Goal: Check status: Check status

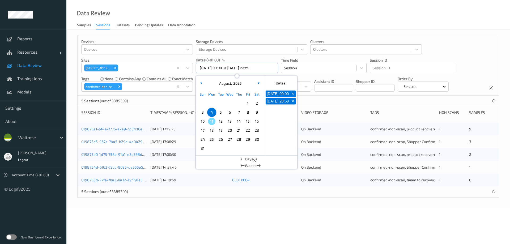
click at [222, 68] on input "[DATE] 00:00 -> [DATE] 23:59" at bounding box center [237, 68] width 82 height 10
click at [220, 112] on span "5" at bounding box center [220, 112] width 7 height 7
click at [220, 15] on div "Data Review Samples Sessions Datasets Pending Updates Data Annotation" at bounding box center [288, 15] width 444 height 30
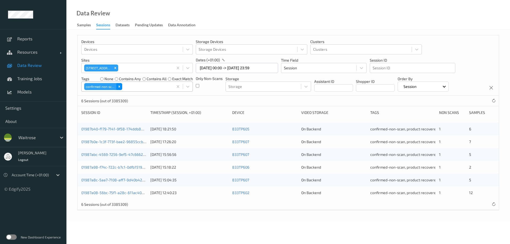
click at [119, 85] on icon "Remove confirmed-non-scan" at bounding box center [119, 87] width 4 height 4
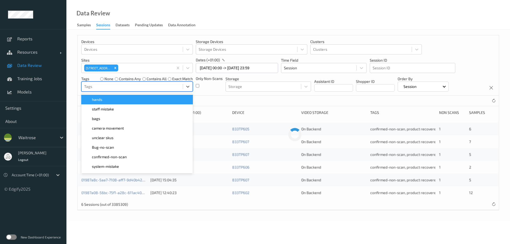
click at [120, 87] on div at bounding box center [132, 86] width 96 height 6
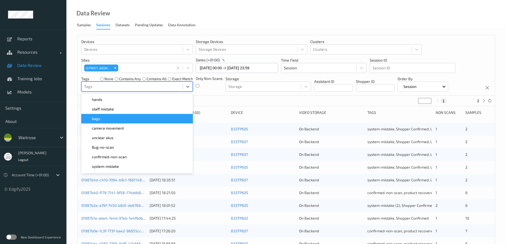
scroll to position [53, 0]
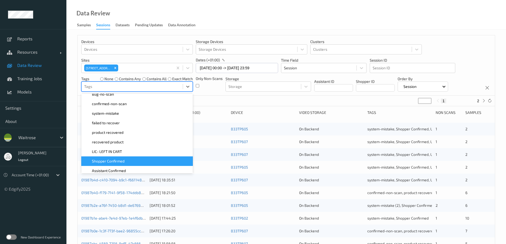
click at [121, 163] on span "Shopper Confirmed" at bounding box center [108, 161] width 33 height 5
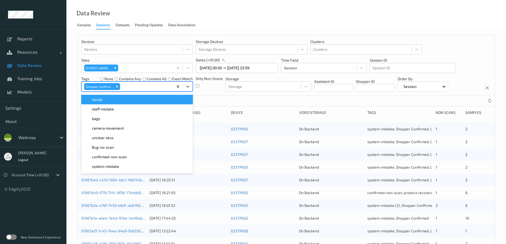
click at [246, 17] on div "Data Review Samples Sessions Datasets Pending Updates Data Annotation" at bounding box center [286, 15] width 440 height 30
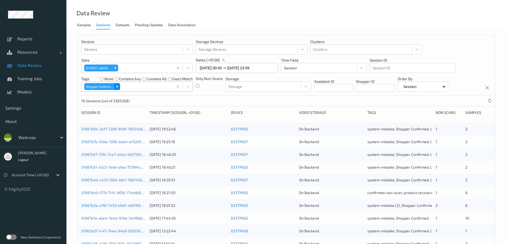
click at [119, 86] on div "Remove Shopper Confirmed" at bounding box center [117, 86] width 6 height 7
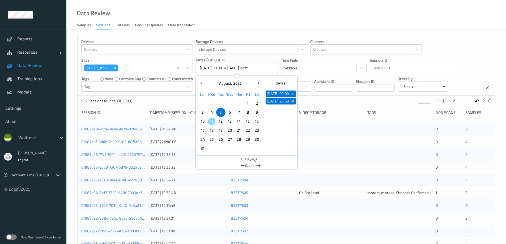
click at [215, 67] on input "[DATE] 00:00 -> [DATE] 23:59" at bounding box center [237, 68] width 82 height 10
click at [229, 112] on span "6" at bounding box center [229, 112] width 7 height 7
click at [235, 20] on div "Data Review Samples Sessions Datasets Pending Updates Data Annotation" at bounding box center [286, 15] width 440 height 30
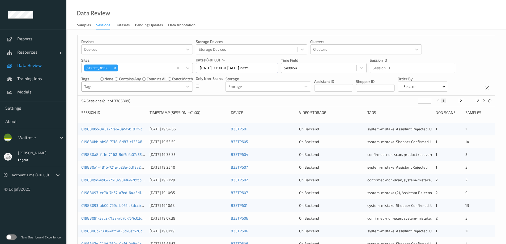
click at [125, 88] on div at bounding box center [132, 86] width 96 height 6
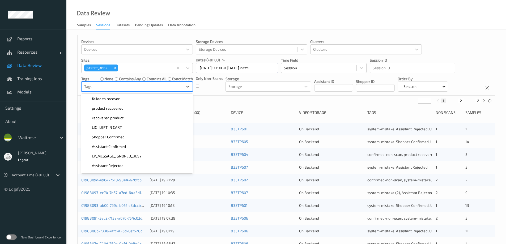
scroll to position [80, 0]
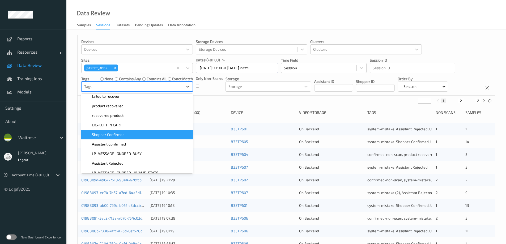
click at [126, 135] on div "Shopper Confirmed" at bounding box center [136, 134] width 105 height 5
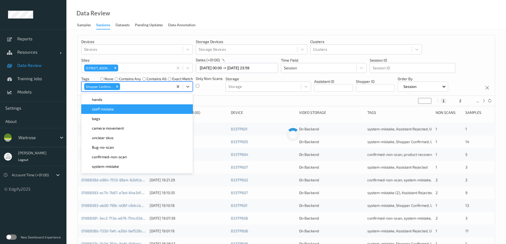
click at [234, 23] on div "Data Review Samples Sessions Datasets Pending Updates Data Annotation" at bounding box center [286, 15] width 440 height 30
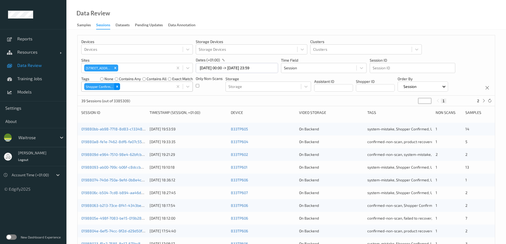
click at [116, 84] on div "Remove Shopper Confirmed" at bounding box center [117, 86] width 6 height 7
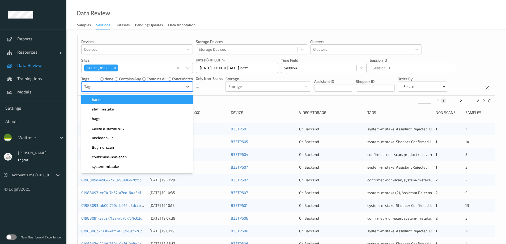
click at [120, 88] on div at bounding box center [132, 86] width 96 height 6
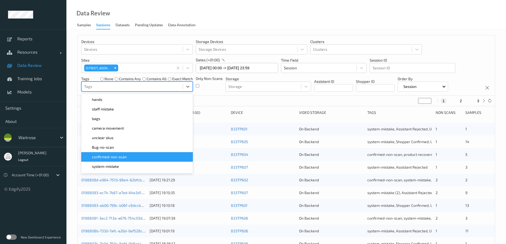
click at [117, 154] on div "confirmed-non-scan" at bounding box center [137, 157] width 112 height 10
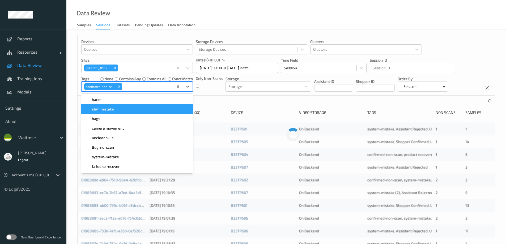
click at [236, 24] on div "Data Review Samples Sessions Datasets Pending Updates Data Annotation" at bounding box center [286, 15] width 440 height 30
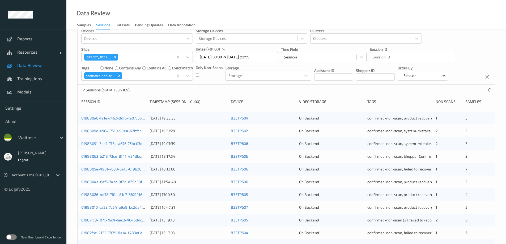
scroll to position [0, 0]
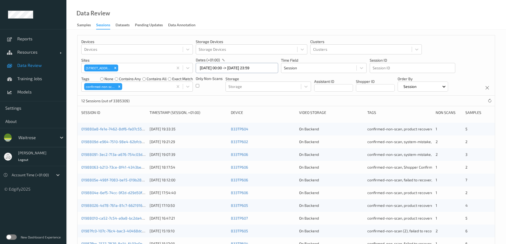
click at [207, 69] on input "[DATE] 00:00 -> [DATE] 23:59" at bounding box center [237, 68] width 82 height 10
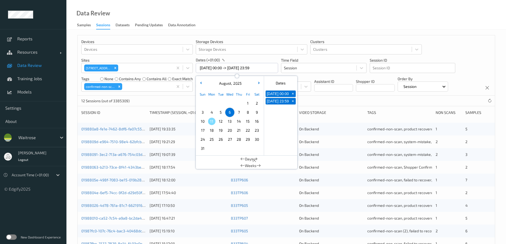
click at [239, 110] on span "7" at bounding box center [238, 112] width 7 height 7
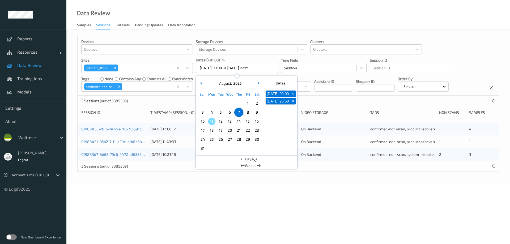
click at [248, 20] on div "Data Review Samples Sessions Datasets Pending Updates Data Annotation" at bounding box center [288, 15] width 444 height 30
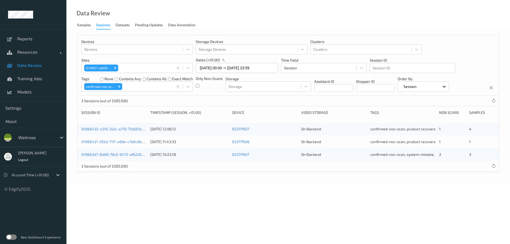
drag, startPoint x: 247, startPoint y: 20, endPoint x: 260, endPoint y: 12, distance: 15.9
click at [267, 17] on div "Data Review Samples Sessions Datasets Pending Updates Data Annotation" at bounding box center [288, 15] width 444 height 30
click at [120, 86] on icon "Remove confirmed-non-scan" at bounding box center [119, 87] width 4 height 4
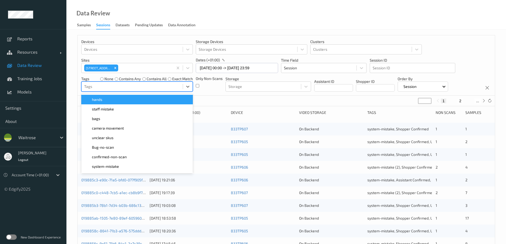
click at [120, 87] on div at bounding box center [132, 86] width 96 height 6
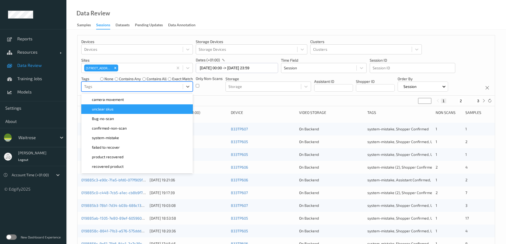
scroll to position [53, 0]
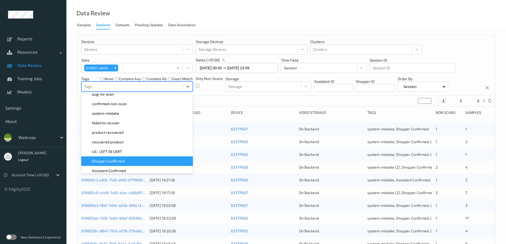
click at [118, 161] on span "Shopper Confirmed" at bounding box center [108, 161] width 33 height 5
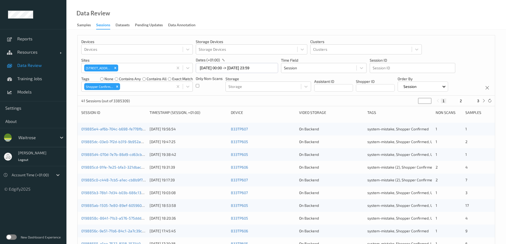
click at [211, 18] on div "Data Review Samples Sessions Datasets Pending Updates Data Annotation" at bounding box center [286, 15] width 440 height 30
click at [116, 86] on icon "Remove Shopper Confirmed" at bounding box center [117, 87] width 4 height 4
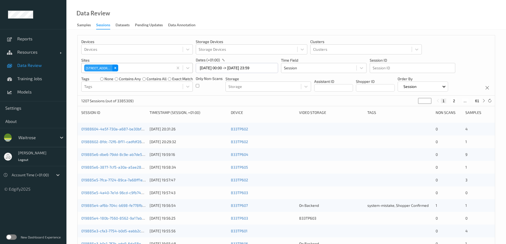
click at [114, 67] on icon "Remove 833 Trinity Square" at bounding box center [115, 68] width 4 height 4
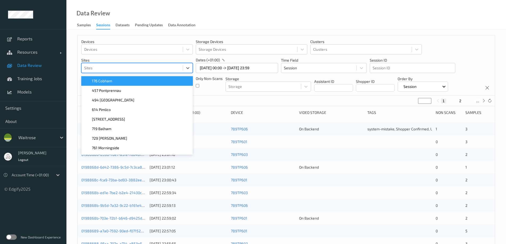
click at [113, 67] on div at bounding box center [132, 68] width 96 height 6
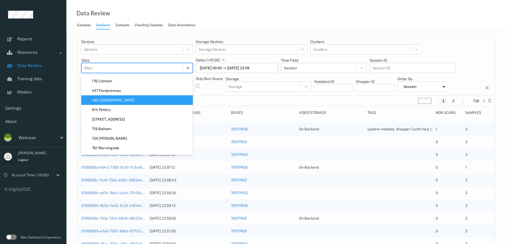
click at [114, 100] on span "494 [GEOGRAPHIC_DATA]" at bounding box center [113, 99] width 43 height 5
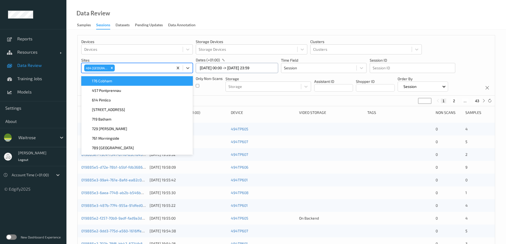
click at [205, 67] on input "[DATE] 00:00 -> [DATE] 23:59" at bounding box center [237, 68] width 82 height 10
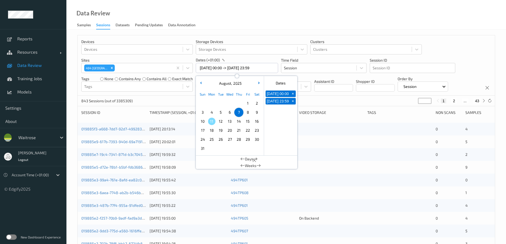
click at [211, 111] on span "4" at bounding box center [211, 112] width 7 height 7
click at [227, 22] on div "Data Review Samples Sessions Datasets Pending Updates Data Annotation" at bounding box center [286, 15] width 440 height 30
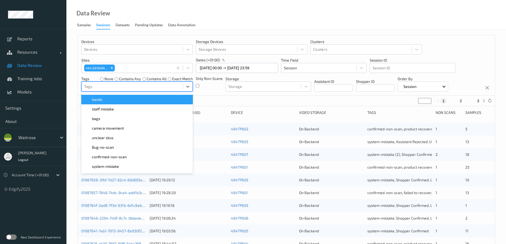
click at [103, 87] on div at bounding box center [132, 86] width 96 height 6
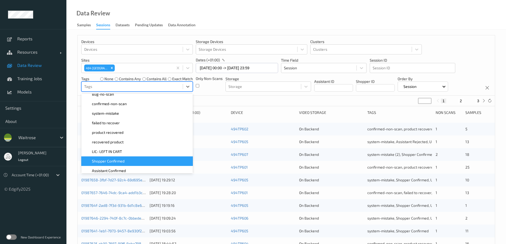
click at [118, 160] on span "Shopper Confirmed" at bounding box center [108, 161] width 33 height 5
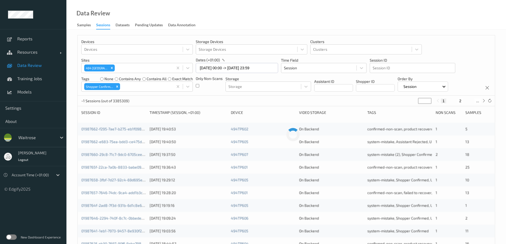
click at [224, 17] on div "Data Review Samples Sessions Datasets Pending Updates Data Annotation" at bounding box center [286, 15] width 440 height 30
click at [117, 86] on icon "Remove Shopper Confirmed" at bounding box center [117, 87] width 4 height 4
click at [119, 86] on div at bounding box center [132, 86] width 96 height 6
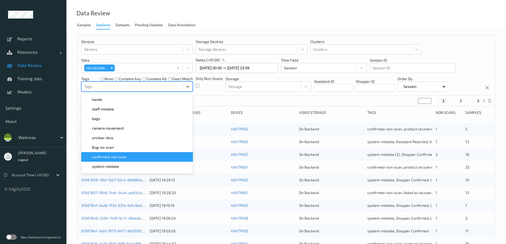
click at [115, 155] on span "confirmed-non-scan" at bounding box center [109, 156] width 35 height 5
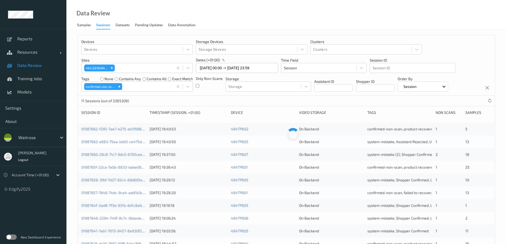
click at [229, 20] on div "Data Review Samples Sessions Datasets Pending Updates Data Annotation" at bounding box center [286, 15] width 440 height 30
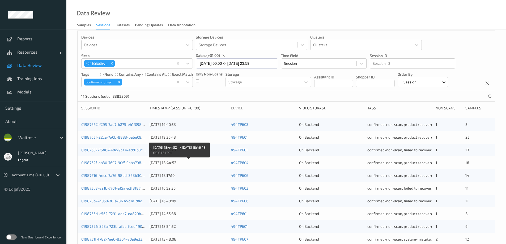
scroll to position [0, 0]
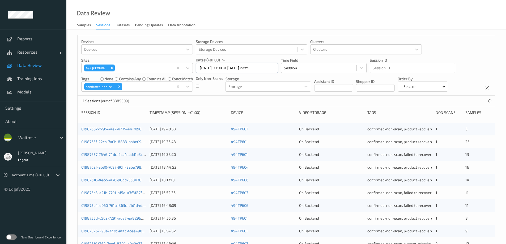
click at [216, 69] on input "[DATE] 00:00 -> [DATE] 23:59" at bounding box center [237, 68] width 82 height 10
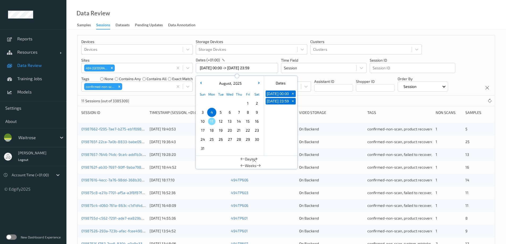
click at [222, 111] on span "5" at bounding box center [220, 112] width 7 height 7
type input "[DATE] 00:00 -> [DATE] 23:59"
click at [239, 16] on div "Data Review Samples Sessions Datasets Pending Updates Data Annotation" at bounding box center [286, 15] width 440 height 30
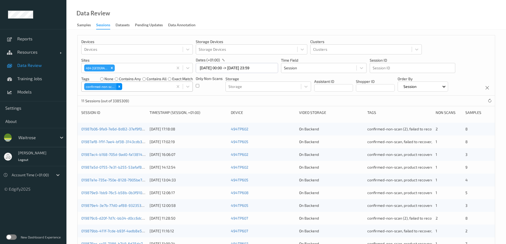
click at [120, 86] on icon "Remove confirmed-non-scan" at bounding box center [119, 87] width 2 height 2
click at [120, 86] on div at bounding box center [132, 86] width 96 height 6
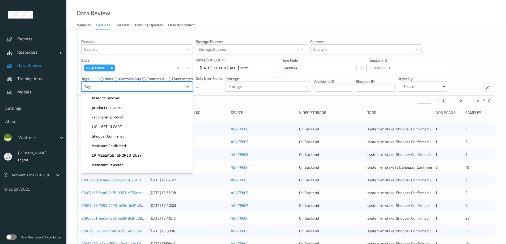
scroll to position [80, 0]
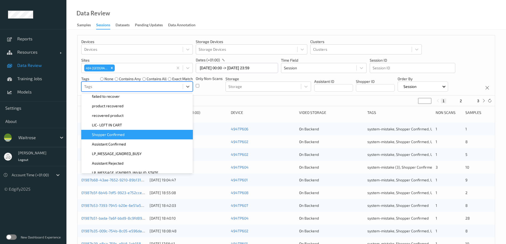
click at [123, 134] on span "Shopper Confirmed" at bounding box center [108, 134] width 33 height 5
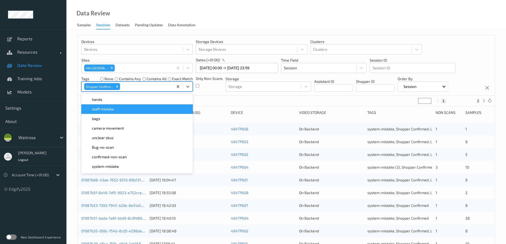
click at [237, 19] on div "Data Review Samples Sessions Datasets Pending Updates Data Annotation" at bounding box center [286, 15] width 440 height 30
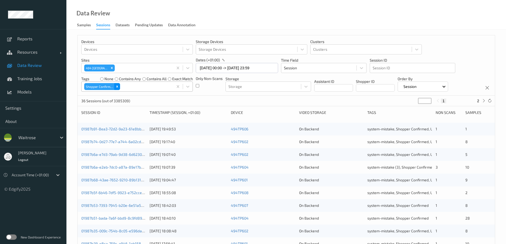
click at [118, 84] on div "Remove Shopper Confirmed" at bounding box center [117, 86] width 6 height 7
